Goal: Transaction & Acquisition: Book appointment/travel/reservation

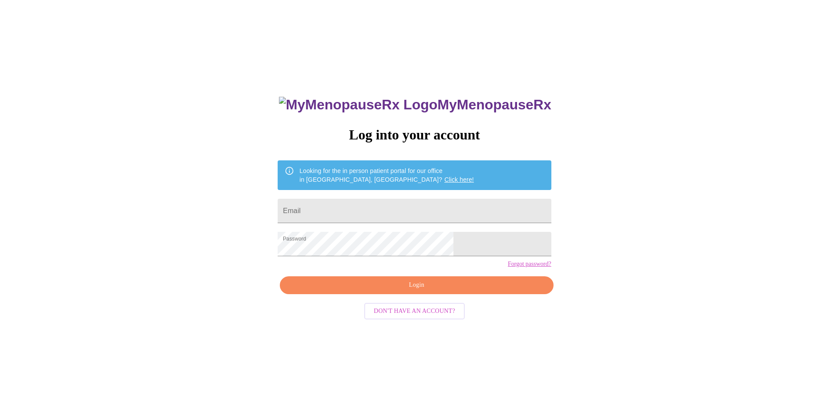
click at [414, 290] on span "Login" at bounding box center [416, 284] width 253 height 11
click at [439, 299] on div "MyMenopauseRx Log into your account Looking for the in person patient portal fo…" at bounding box center [414, 281] width 291 height 397
click at [387, 205] on input "Email" at bounding box center [414, 211] width 273 height 24
click at [369, 205] on input "Email" at bounding box center [414, 211] width 273 height 24
type input "[EMAIL_ADDRESS][DOMAIN_NAME]"
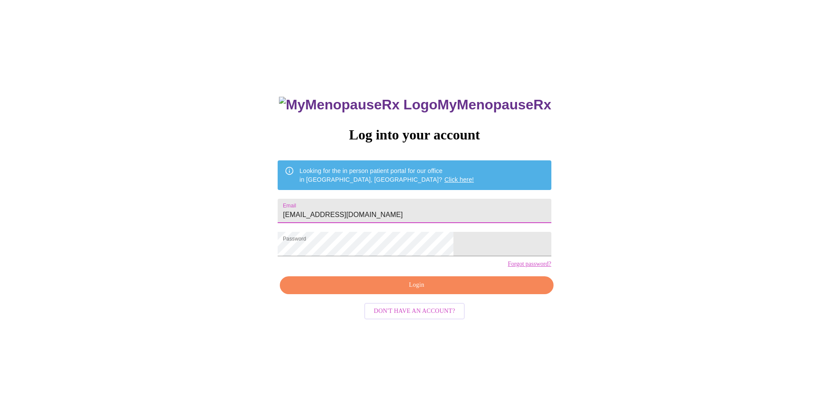
click at [418, 290] on span "Login" at bounding box center [416, 284] width 253 height 11
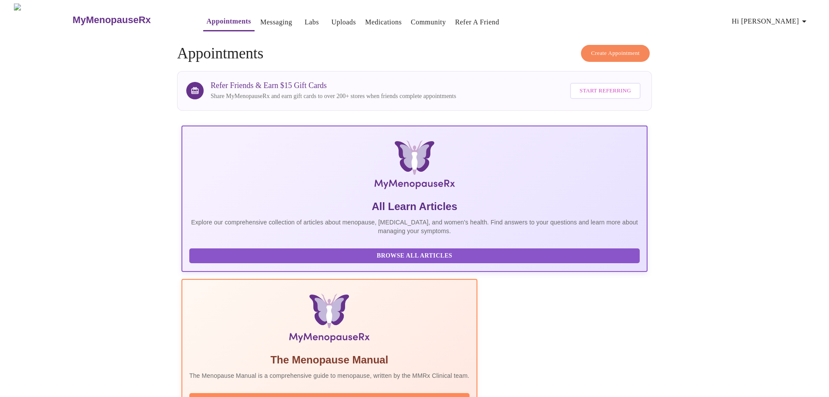
click at [609, 48] on span "Create Appointment" at bounding box center [615, 53] width 49 height 10
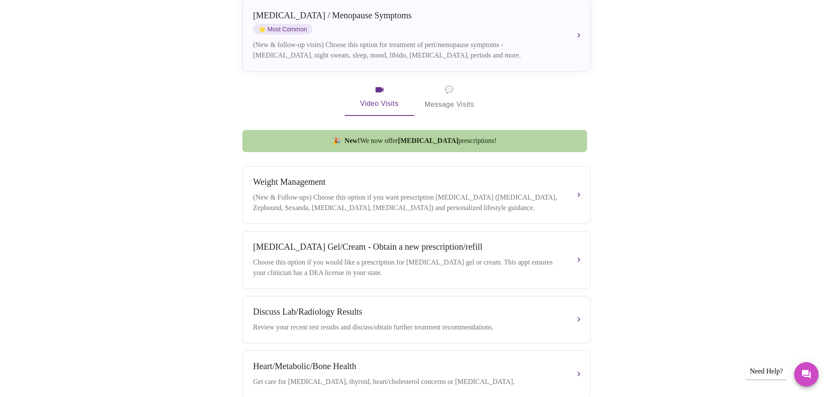
scroll to position [74, 0]
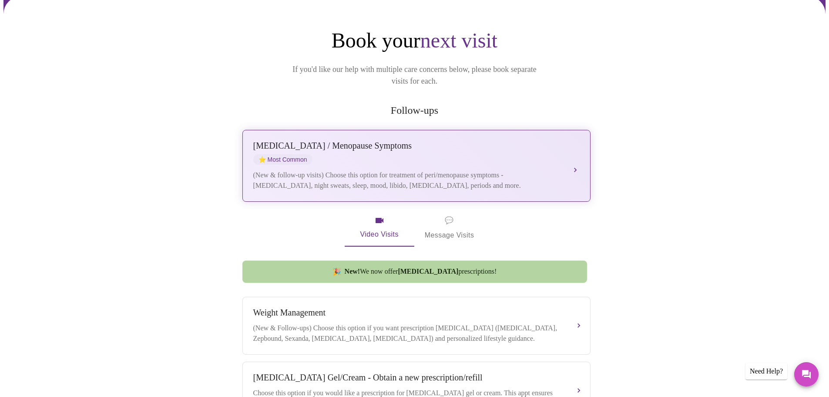
click at [580, 149] on button "[MEDICAL_DATA] / Menopause Symptoms ⭐ Most Common (New & follow-up visits) Choo…" at bounding box center [416, 166] width 348 height 72
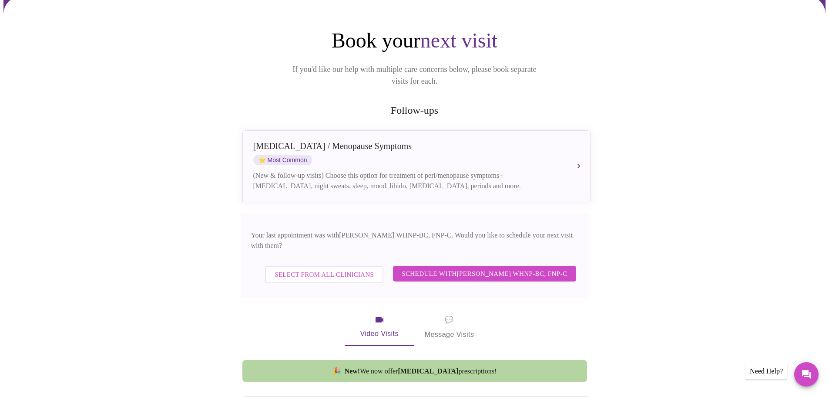
click at [517, 268] on span "Schedule with [PERSON_NAME] WHNP-BC, FNP-C" at bounding box center [484, 273] width 165 height 11
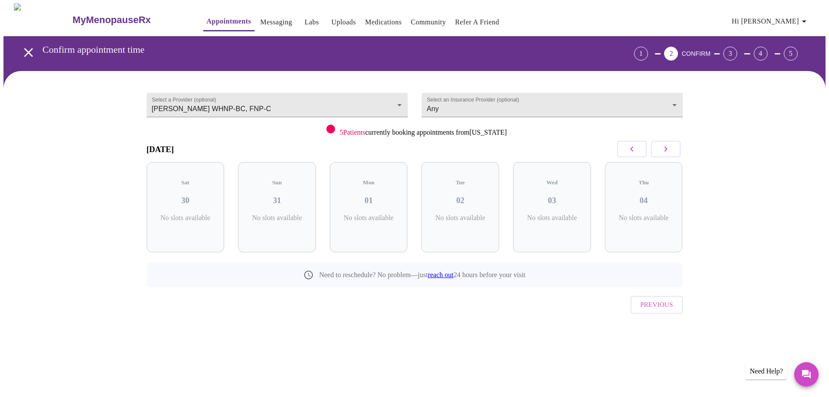
scroll to position [0, 0]
click at [672, 148] on icon "button" at bounding box center [669, 149] width 10 height 10
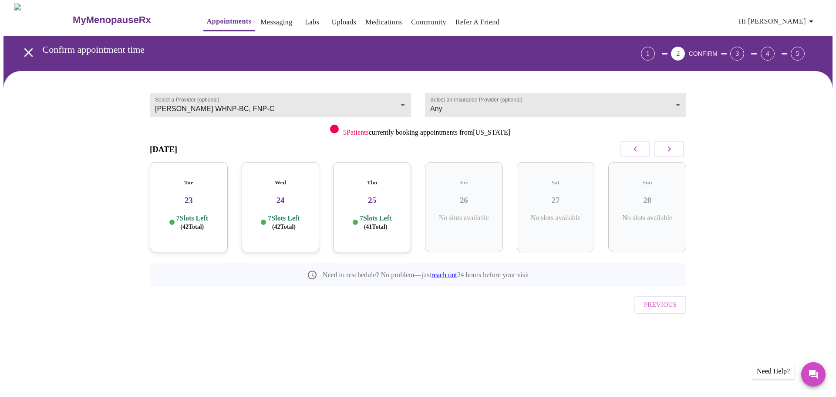
click at [672, 148] on icon "button" at bounding box center [669, 149] width 10 height 10
click at [674, 148] on button "button" at bounding box center [669, 149] width 30 height 17
click at [391, 153] on div "[DATE]" at bounding box center [418, 149] width 536 height 26
click at [578, 197] on h3 "15" at bounding box center [556, 200] width 64 height 10
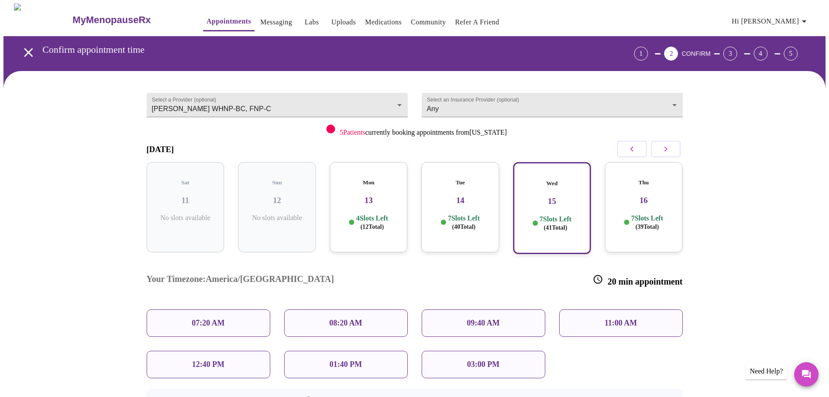
click at [464, 195] on h3 "14" at bounding box center [460, 200] width 64 height 10
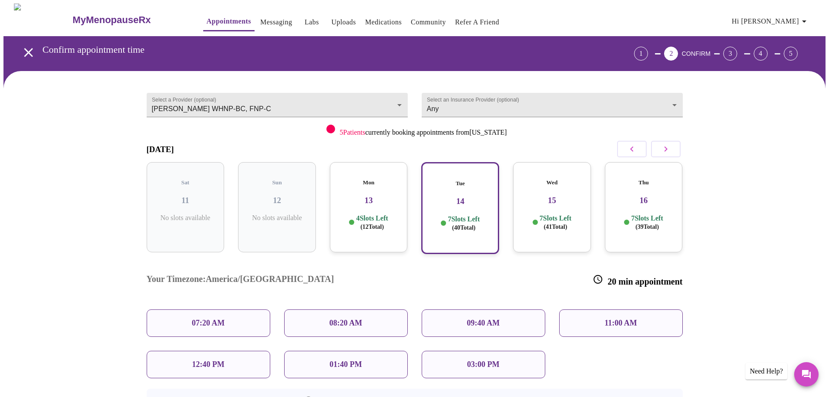
click at [462, 196] on h3 "14" at bounding box center [460, 201] width 62 height 10
click at [636, 195] on h3 "16" at bounding box center [644, 200] width 64 height 10
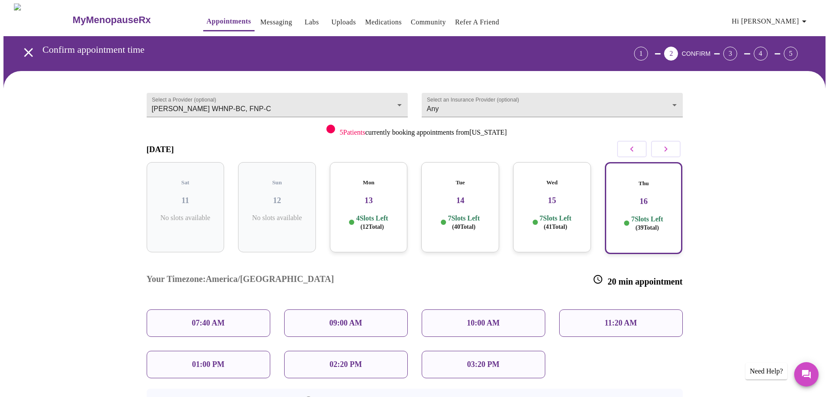
click at [382, 200] on div "Mon 13 4 Slots Left ( 12 Total)" at bounding box center [369, 207] width 78 height 90
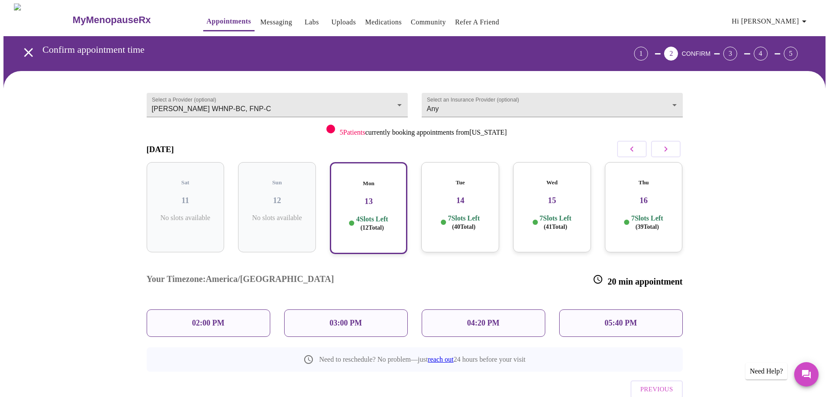
click at [377, 199] on div "Mon 13 4 Slots Left ( 12 Total)" at bounding box center [369, 208] width 78 height 92
click at [226, 309] on div "02:00 PM" at bounding box center [209, 322] width 124 height 27
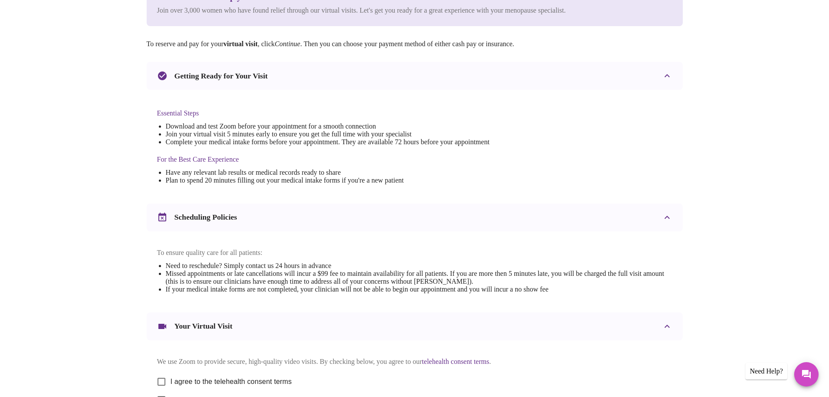
scroll to position [235, 0]
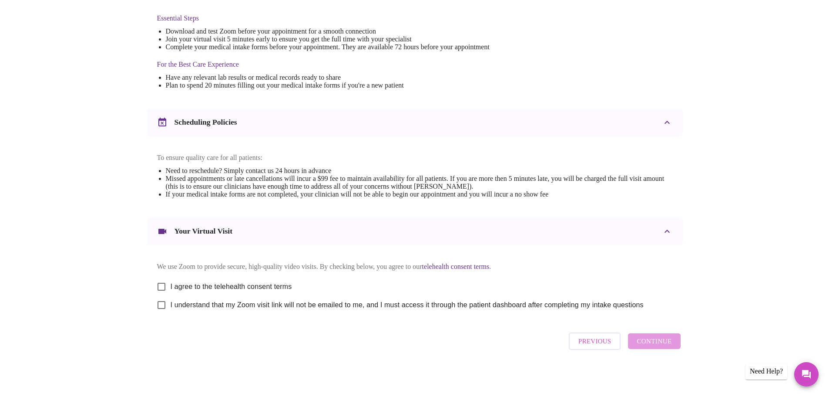
click at [656, 343] on div "Previous Continue" at bounding box center [625, 341] width 116 height 26
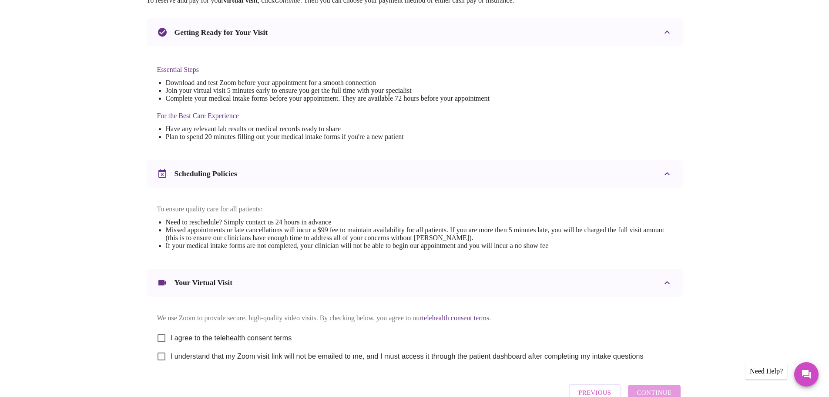
scroll to position [218, 0]
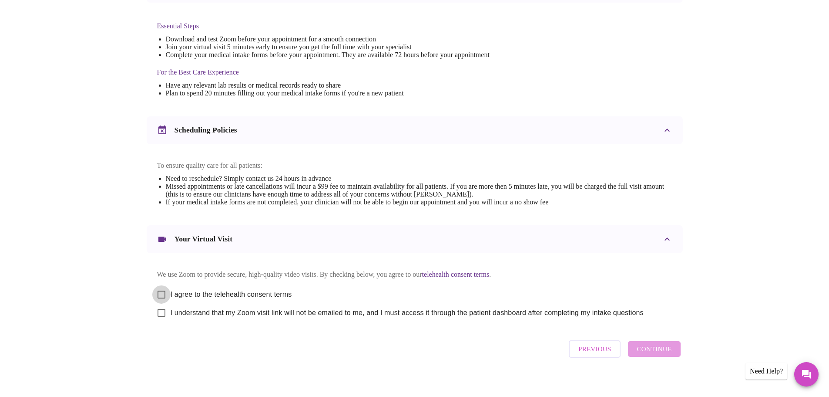
click at [162, 297] on input "I agree to the telehealth consent terms" at bounding box center [161, 294] width 18 height 18
checkbox input "true"
click at [161, 322] on input "I understand that my Zoom visit link will not be emailed to me, and I must acce…" at bounding box center [161, 312] width 18 height 18
checkbox input "true"
click at [653, 354] on span "Continue" at bounding box center [654, 348] width 35 height 11
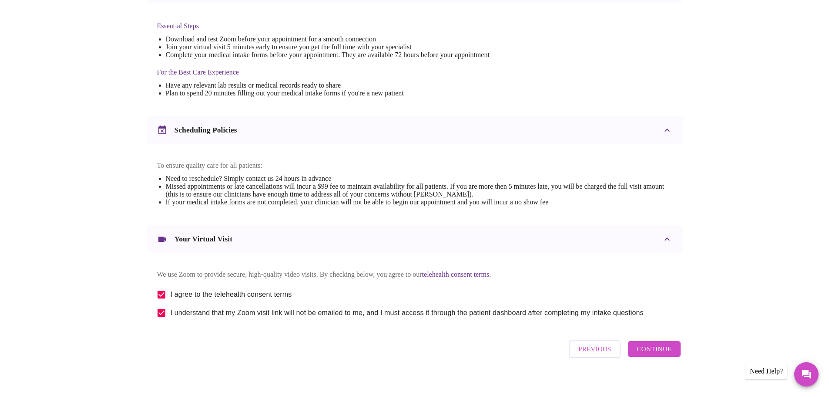
scroll to position [0, 0]
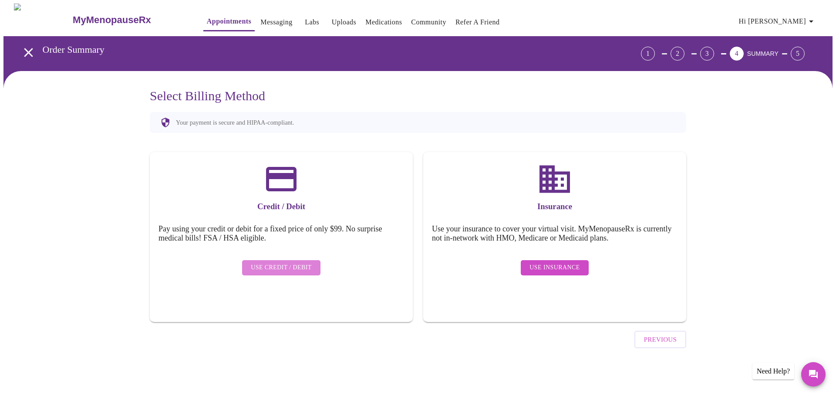
click at [284, 263] on span "Use Credit / Debit" at bounding box center [281, 267] width 61 height 11
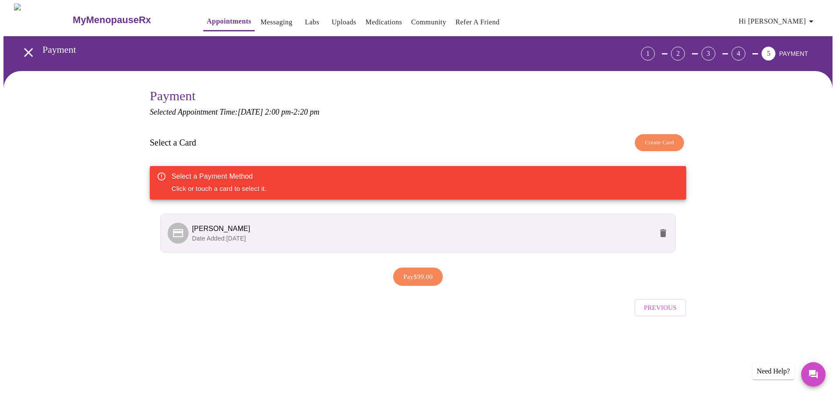
click at [217, 234] on p "Date Added: [DATE]" at bounding box center [422, 238] width 461 height 9
click at [223, 232] on span "[PERSON_NAME]" at bounding box center [422, 228] width 461 height 10
click at [423, 275] on span "Pay $99.00" at bounding box center [418, 276] width 30 height 11
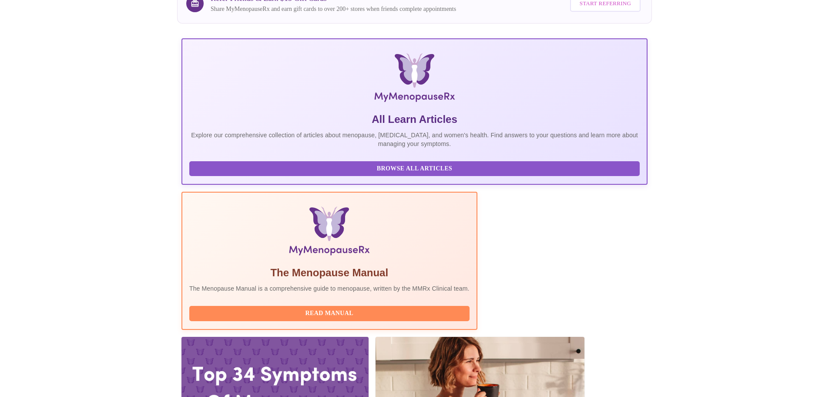
scroll to position [174, 0]
